Goal: Task Accomplishment & Management: Use online tool/utility

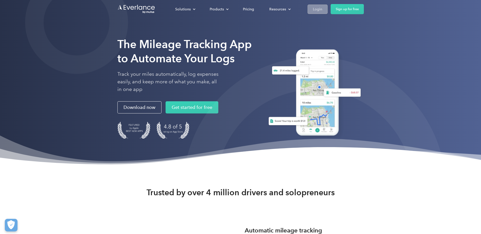
click at [319, 8] on div "Login" at bounding box center [317, 9] width 9 height 6
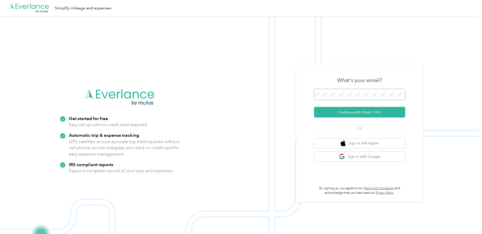
scroll to position [0, 6]
click at [373, 111] on button "Continue with Email / SSO" at bounding box center [359, 112] width 91 height 11
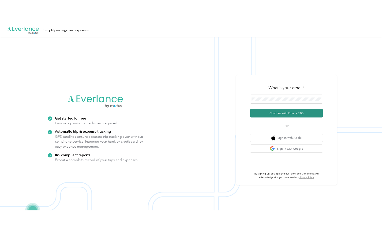
scroll to position [0, 0]
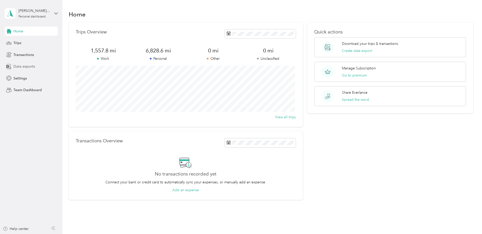
click at [27, 67] on span "Data exports" at bounding box center [24, 66] width 22 height 5
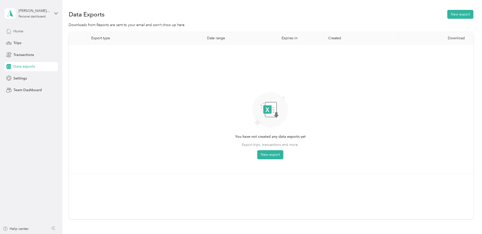
click at [19, 31] on span "Home" at bounding box center [18, 31] width 10 height 5
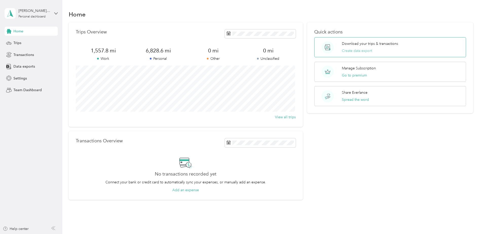
click at [363, 52] on button "Create data export" at bounding box center [357, 50] width 30 height 5
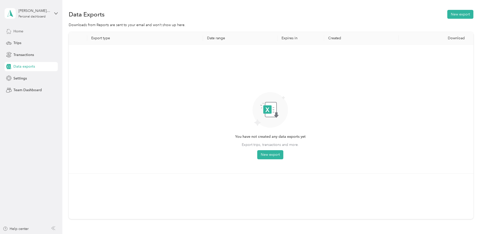
click at [21, 28] on div "Home" at bounding box center [31, 31] width 53 height 9
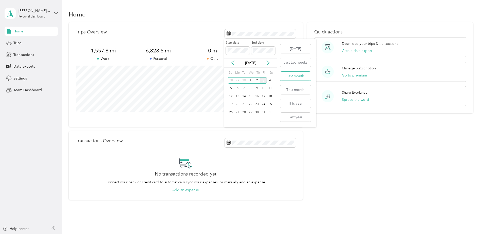
click at [300, 77] on button "Last month" at bounding box center [295, 76] width 31 height 9
click at [351, 50] on button "Create data export" at bounding box center [357, 50] width 30 height 5
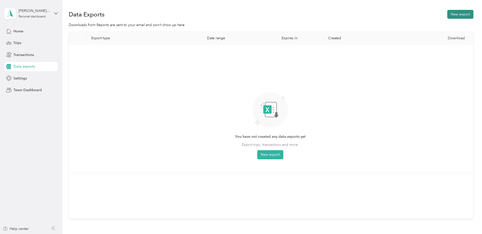
click at [458, 15] on button "New export" at bounding box center [460, 14] width 26 height 9
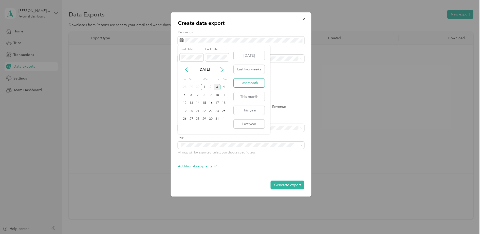
click at [247, 81] on button "Last month" at bounding box center [249, 83] width 31 height 9
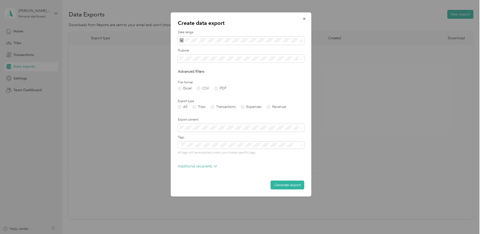
click at [202, 75] on div "Work" at bounding box center [240, 76] width 119 height 5
click at [193, 106] on label "Trips" at bounding box center [199, 107] width 13 height 4
click at [284, 184] on button "Generate export" at bounding box center [288, 185] width 34 height 9
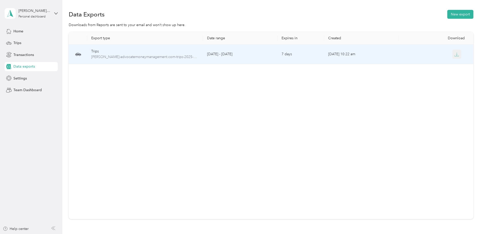
click at [454, 55] on icon "button" at bounding box center [456, 54] width 5 height 5
